Goal: Check status: Check status

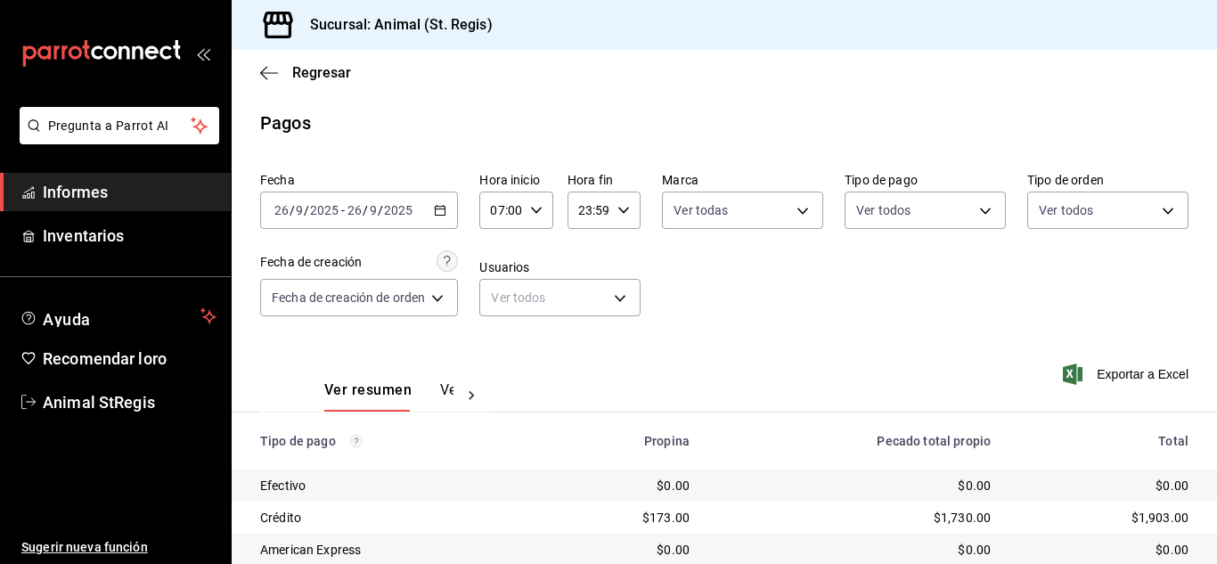
scroll to position [224, 0]
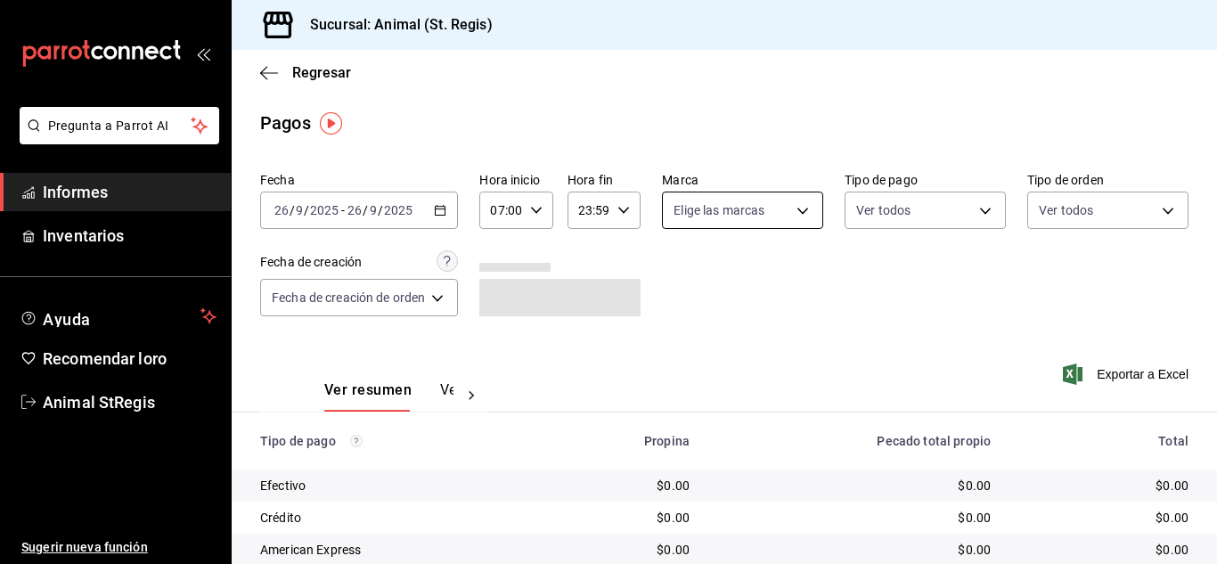
click at [737, 215] on body "Pregunta a Parrot AI Informes Inventarios Ayuda Recomendar loro Animal StRegis …" at bounding box center [608, 282] width 1217 height 564
click at [683, 274] on input "checkbox" at bounding box center [680, 280] width 16 height 16
checkbox input "true"
type input "3f39fcdc-c8c4-4fff-883a-47b345d9391c"
checkbox input "true"
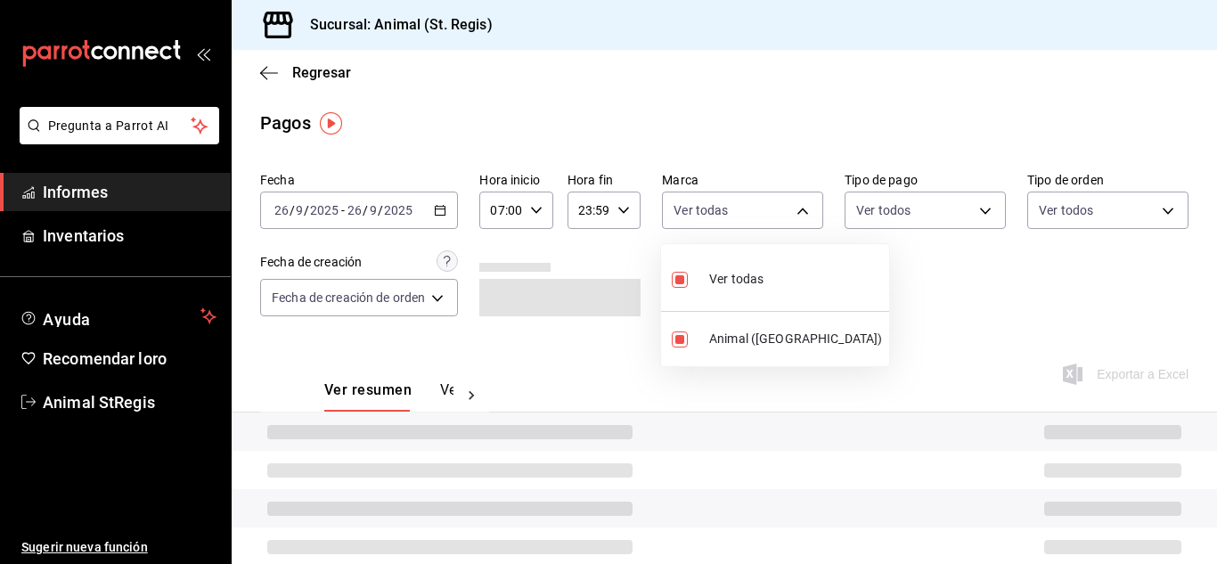
click at [721, 148] on div at bounding box center [608, 282] width 1217 height 564
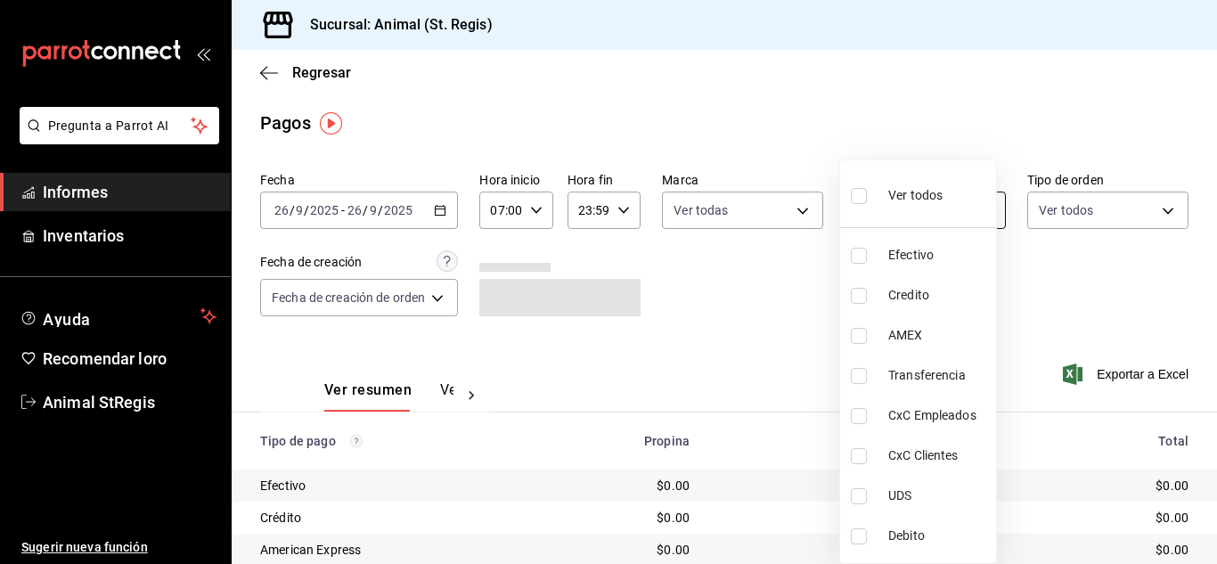
click at [930, 215] on body "Pregunta a Parrot AI Informes Inventarios Ayuda Recomendar loro Animal StRegis …" at bounding box center [608, 282] width 1217 height 564
click at [856, 200] on input "checkbox" at bounding box center [859, 196] width 16 height 16
checkbox input "true"
type input "5a0f3365-d715-4940-adc4-656debb7822a,fc07b02b-84a7-4dba-9bff-98bba82b1290,ff2b0…"
checkbox input "true"
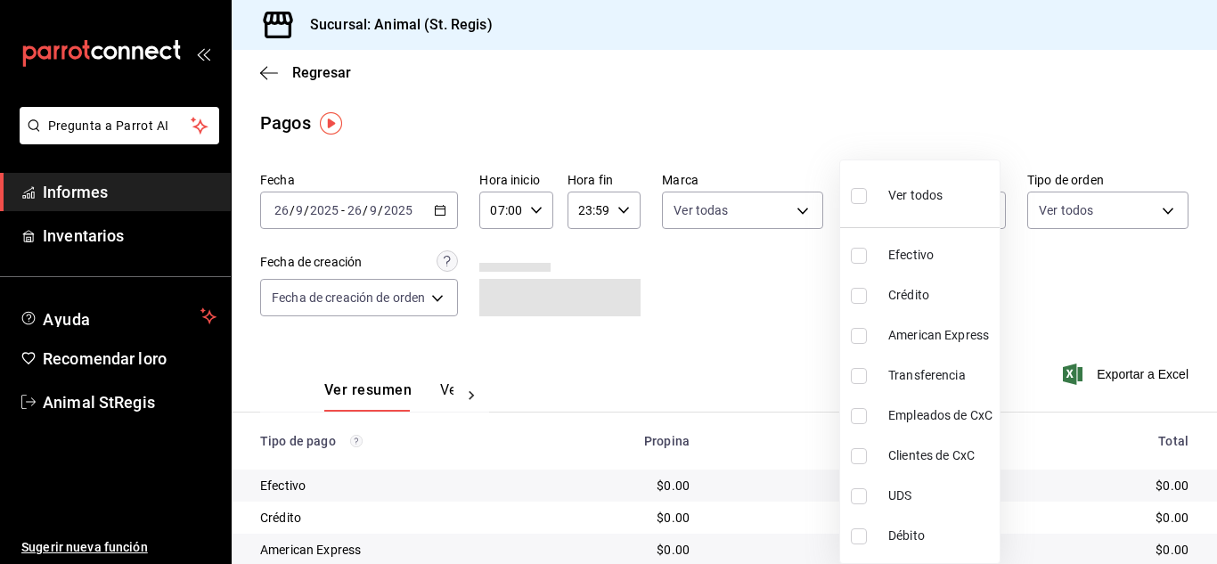
checkbox input "true"
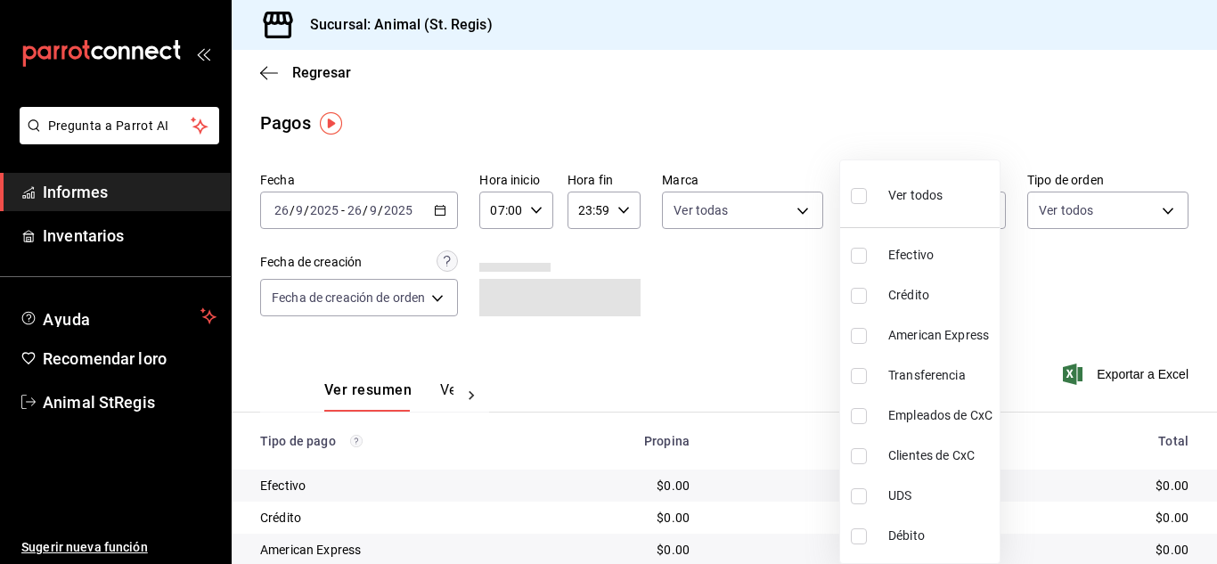
checkbox input "true"
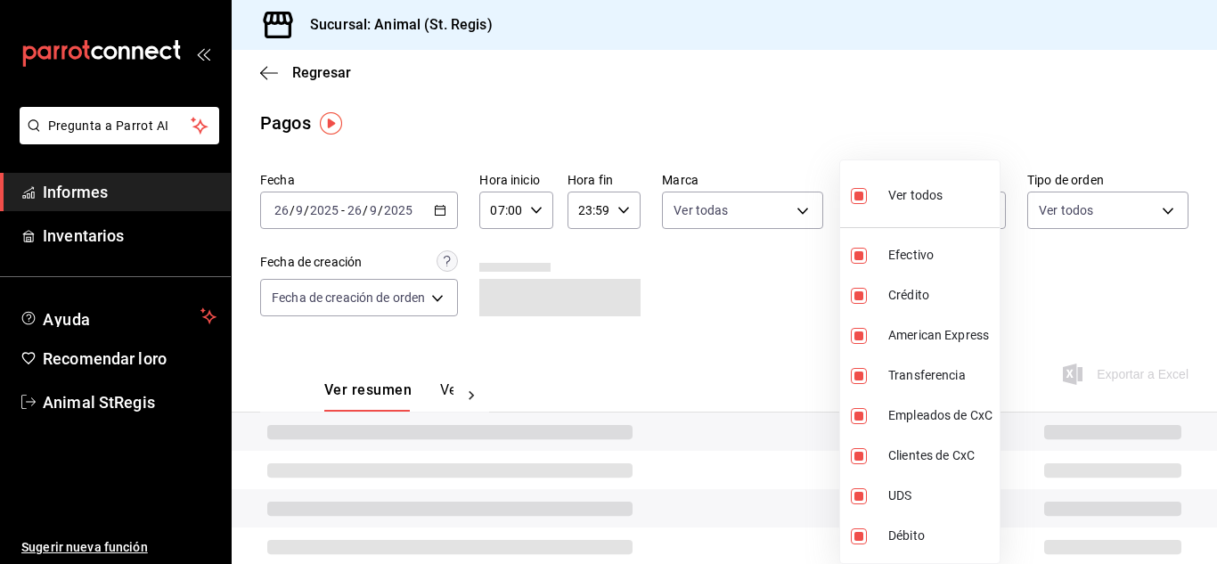
click at [830, 98] on div at bounding box center [608, 282] width 1217 height 564
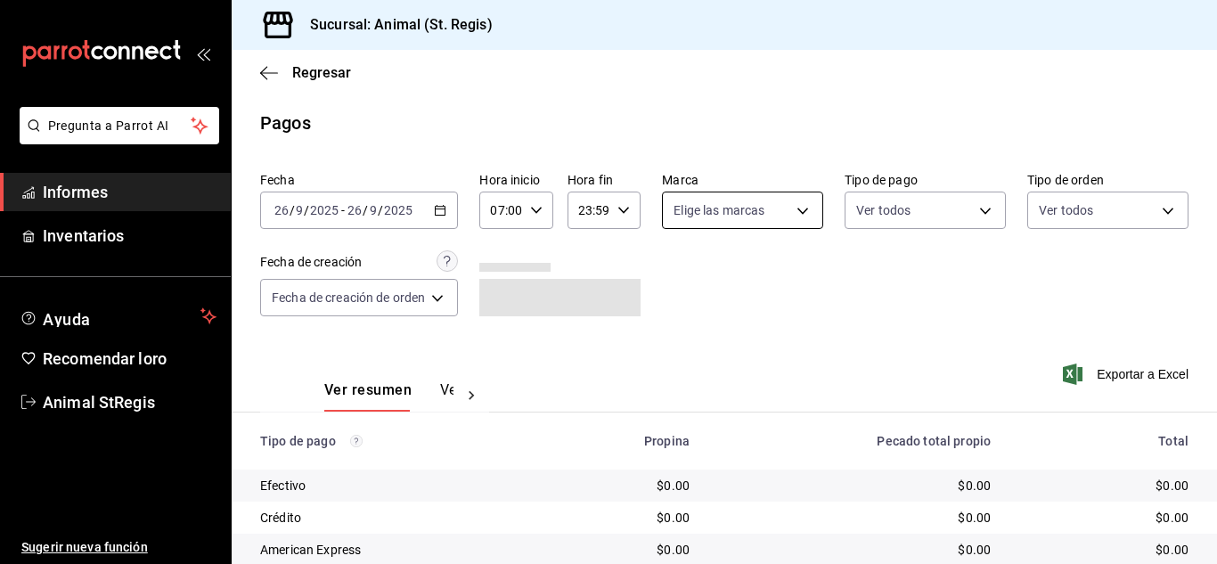
click at [720, 201] on body "Pregunta a Parrot AI Informes Inventarios Ayuda Recomendar loro Animal StRegis …" at bounding box center [608, 282] width 1217 height 564
click at [684, 277] on input "checkbox" at bounding box center [680, 280] width 16 height 16
checkbox input "true"
type input "3f39fcdc-c8c4-4fff-883a-47b345d9391c"
checkbox input "true"
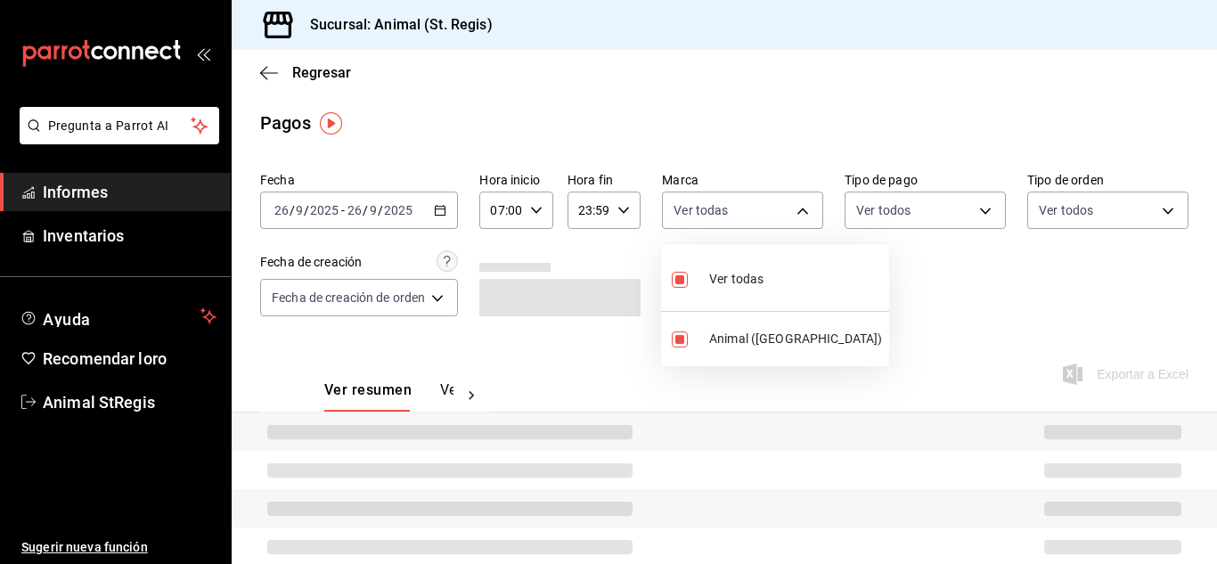
drag, startPoint x: 854, startPoint y: 257, endPoint x: 878, endPoint y: 207, distance: 55.8
click at [857, 255] on div at bounding box center [608, 282] width 1217 height 564
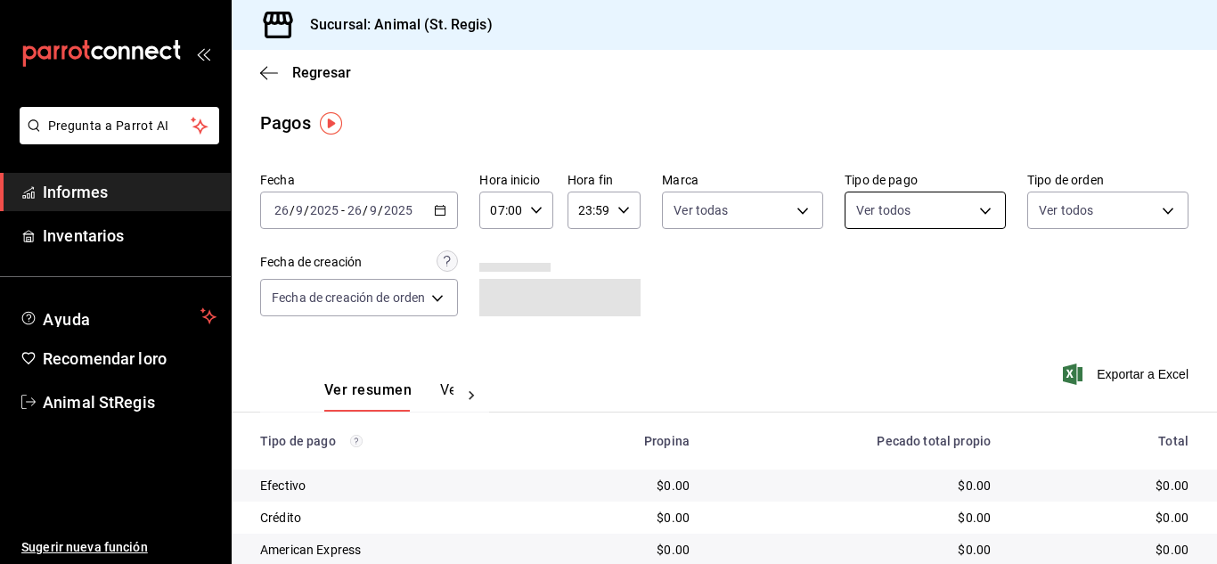
click at [887, 206] on body "Pregunta a Parrot AI Informes Inventarios Ayuda Recomendar loro Animal StRegis …" at bounding box center [608, 282] width 1217 height 564
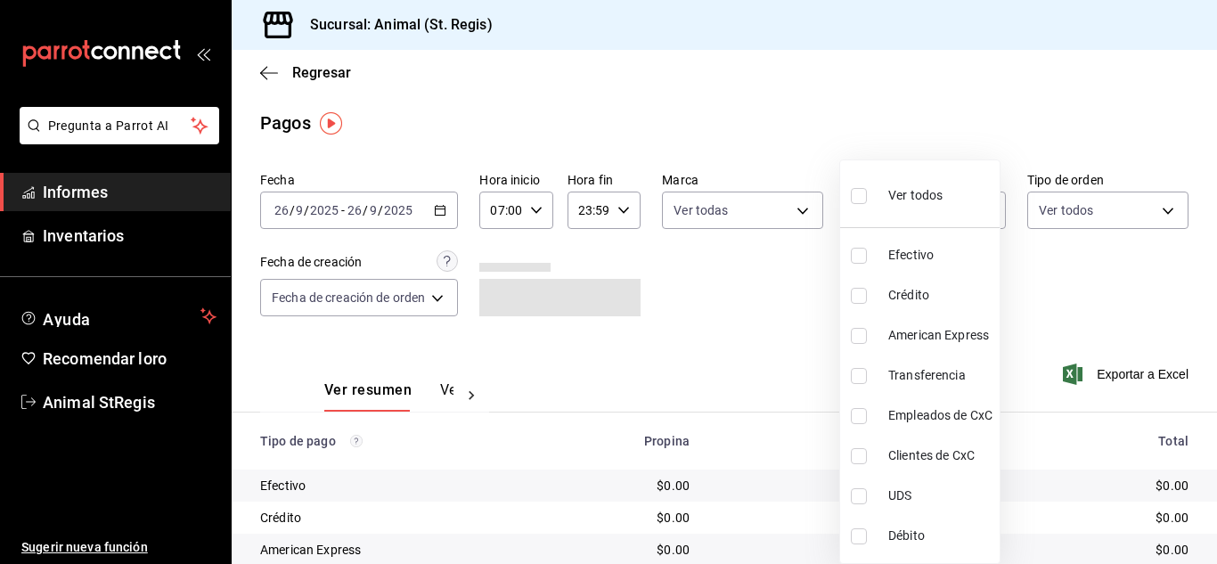
click at [864, 200] on input "checkbox" at bounding box center [859, 196] width 16 height 16
checkbox input "true"
type input "5a0f3365-d715-4940-adc4-656debb7822a,fc07b02b-84a7-4dba-9bff-98bba82b1290,ff2b0…"
checkbox input "true"
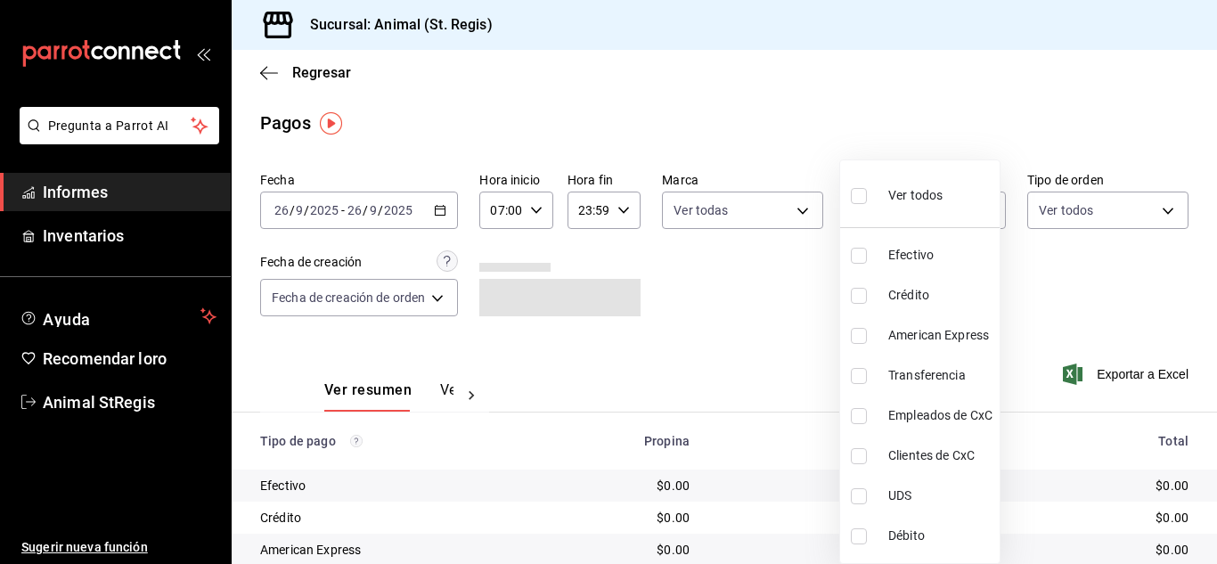
checkbox input "true"
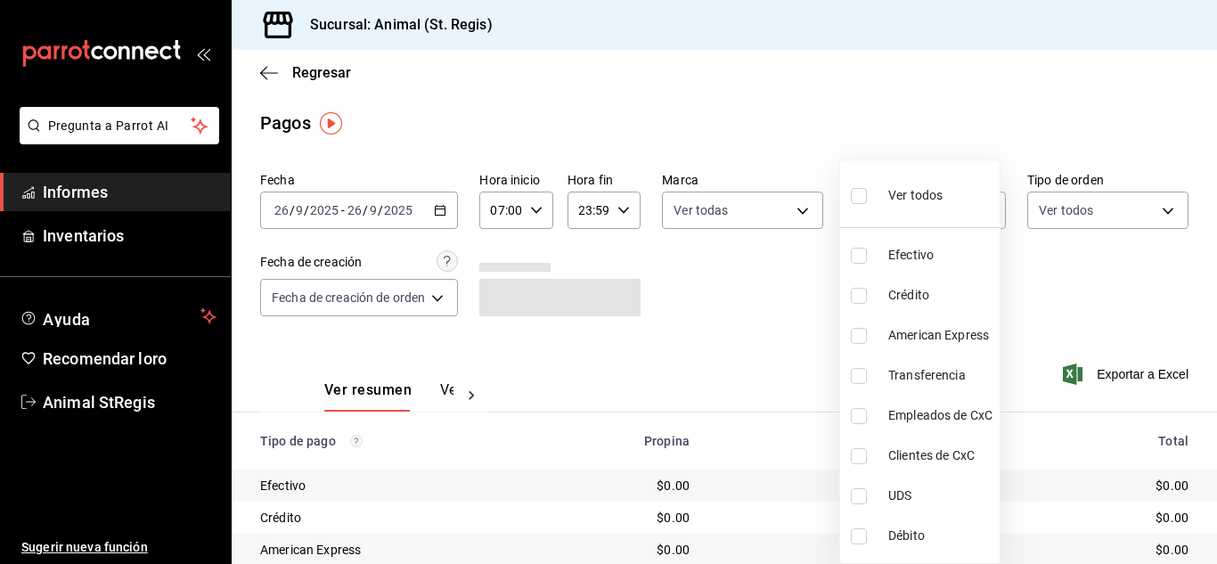
checkbox input "true"
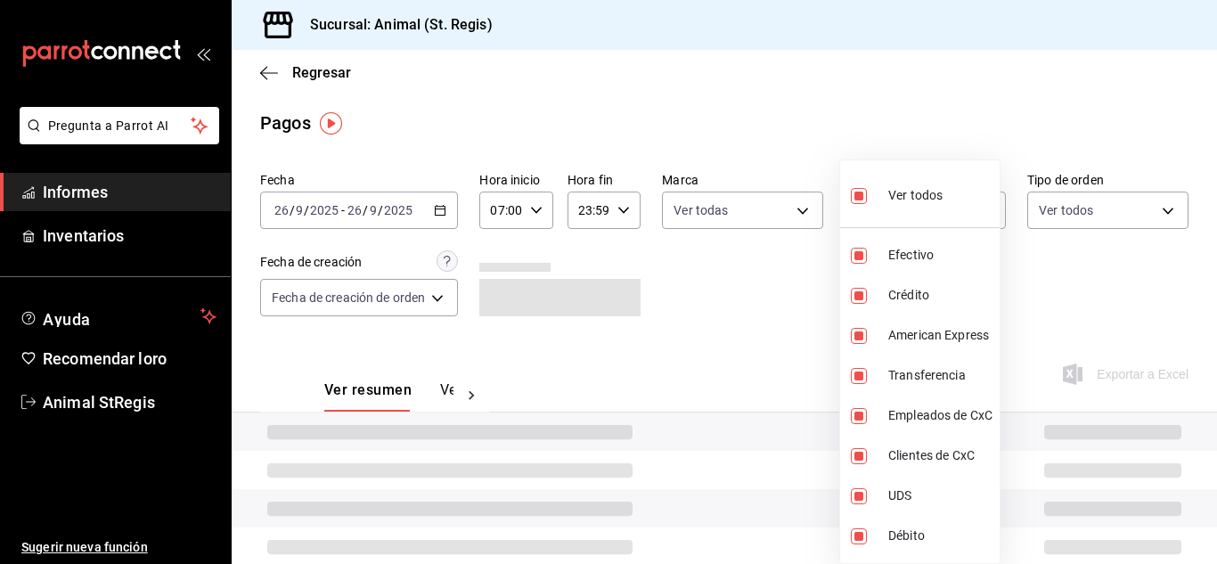
click at [861, 127] on div at bounding box center [608, 282] width 1217 height 564
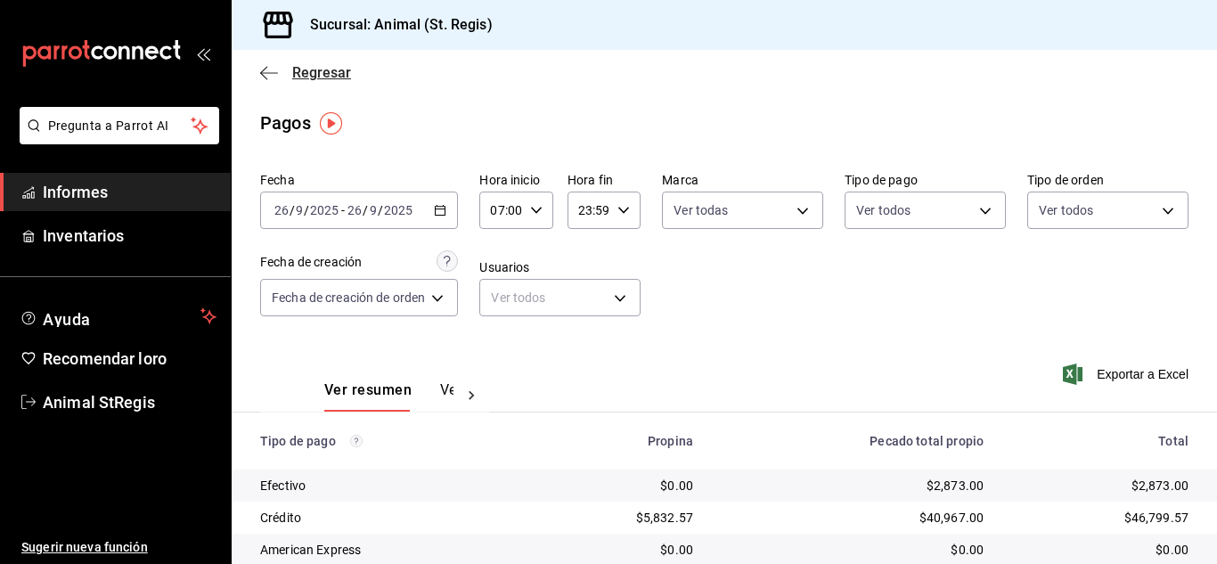
click at [312, 78] on font "Regresar" at bounding box center [321, 72] width 59 height 17
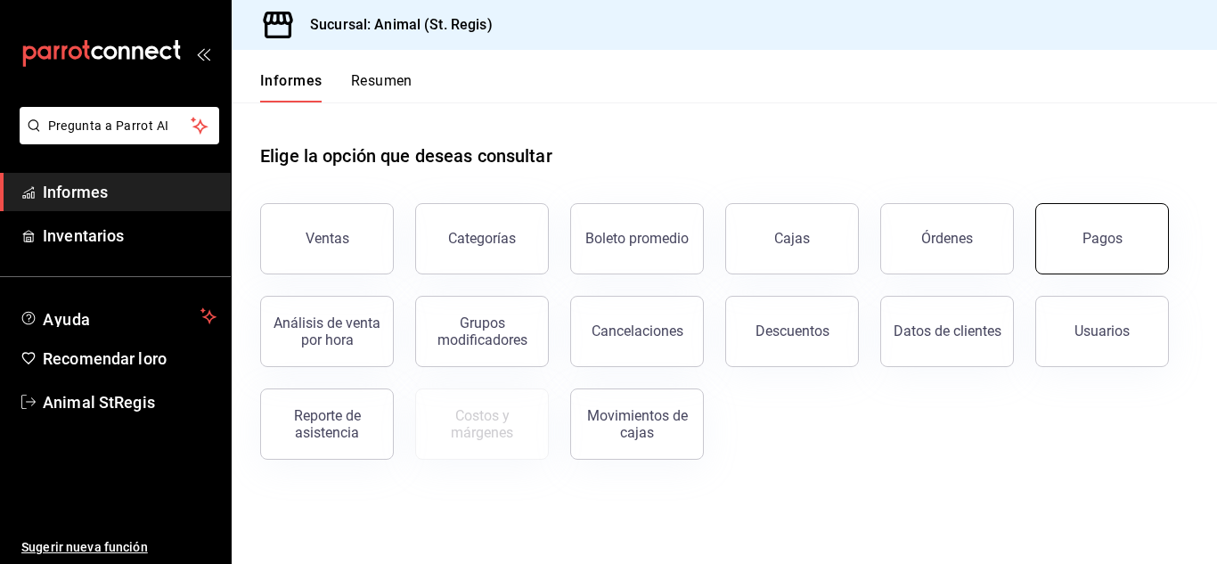
click at [1071, 260] on button "Pagos" at bounding box center [1102, 238] width 134 height 71
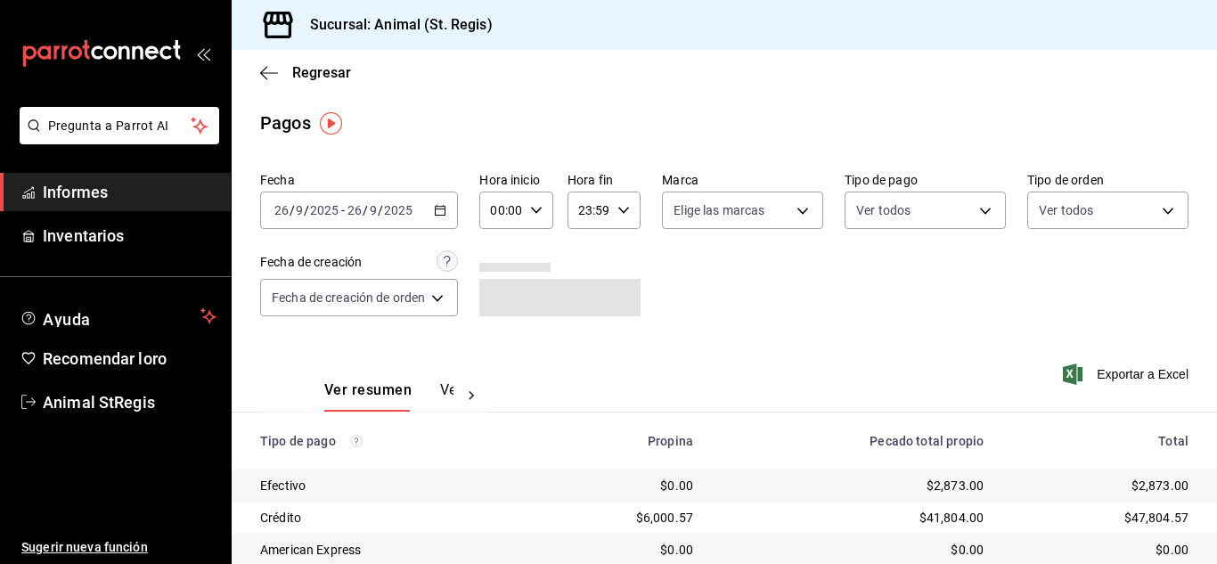
click at [538, 209] on icon "button" at bounding box center [536, 210] width 12 height 12
click at [502, 344] on font "02" at bounding box center [500, 341] width 14 height 14
type input "02:00"
click at [498, 323] on font "05" at bounding box center [500, 327] width 14 height 14
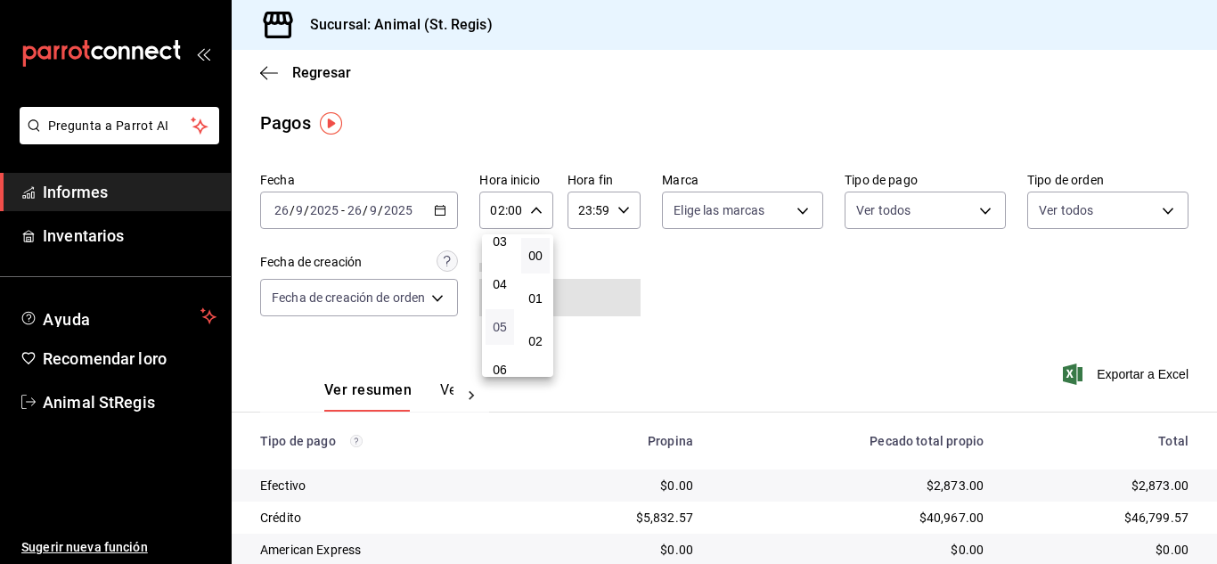
type input "05:00"
click at [990, 300] on div at bounding box center [608, 282] width 1217 height 564
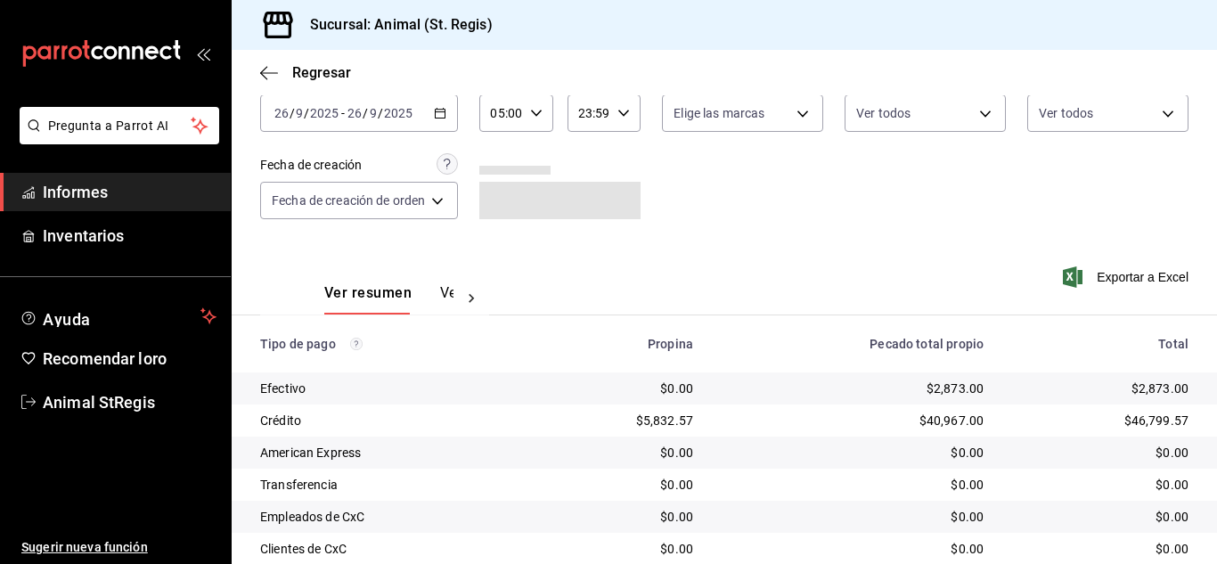
scroll to position [224, 0]
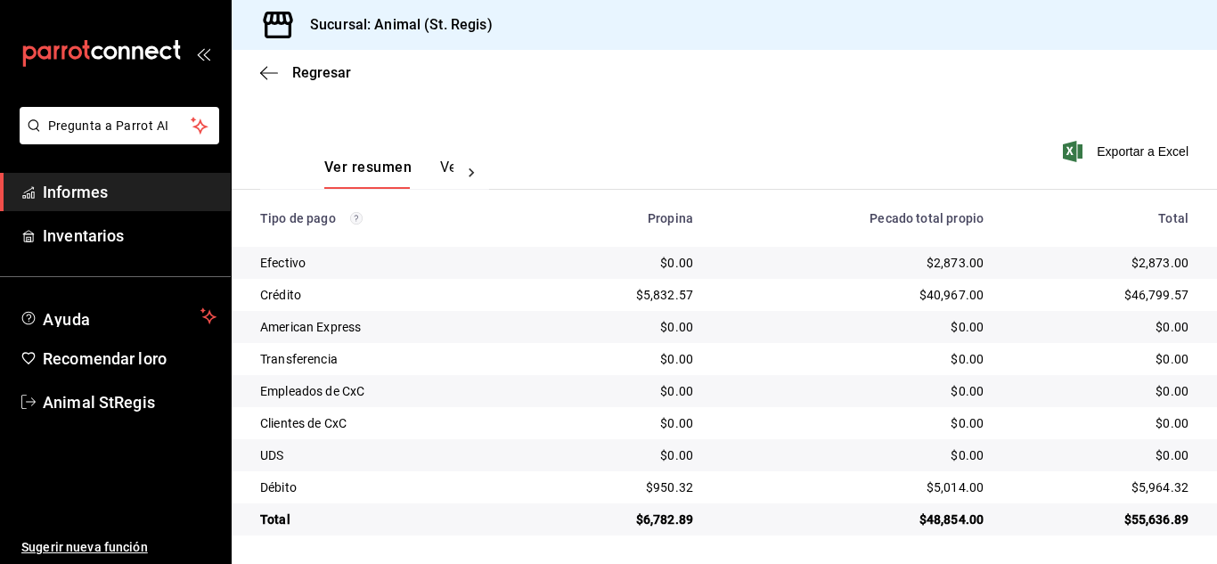
click at [886, 473] on td "$5,014.00" at bounding box center [852, 487] width 290 height 32
